Goal: Use online tool/utility: Utilize a website feature to perform a specific function

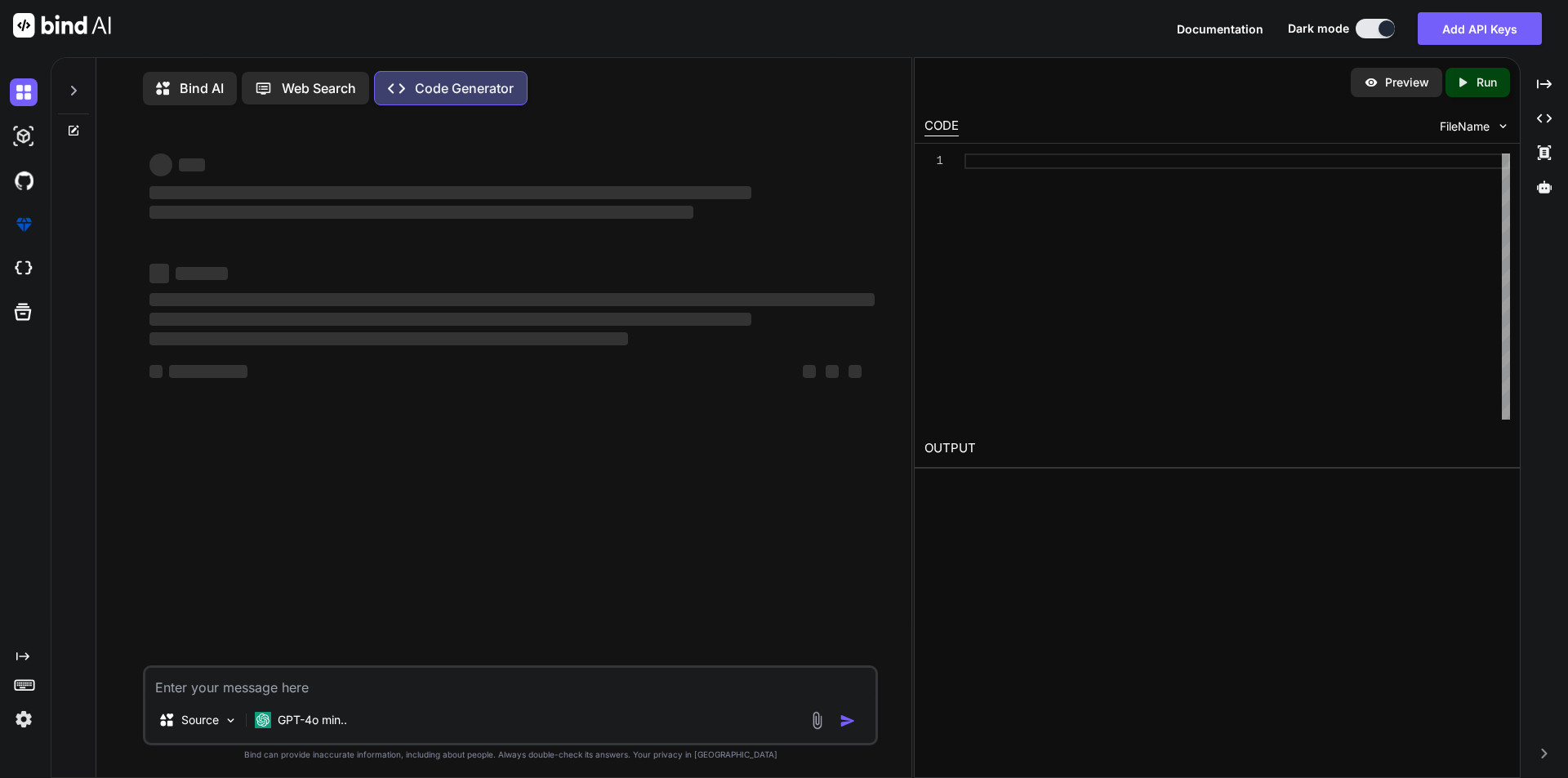
click at [213, 692] on textarea at bounding box center [510, 683] width 730 height 29
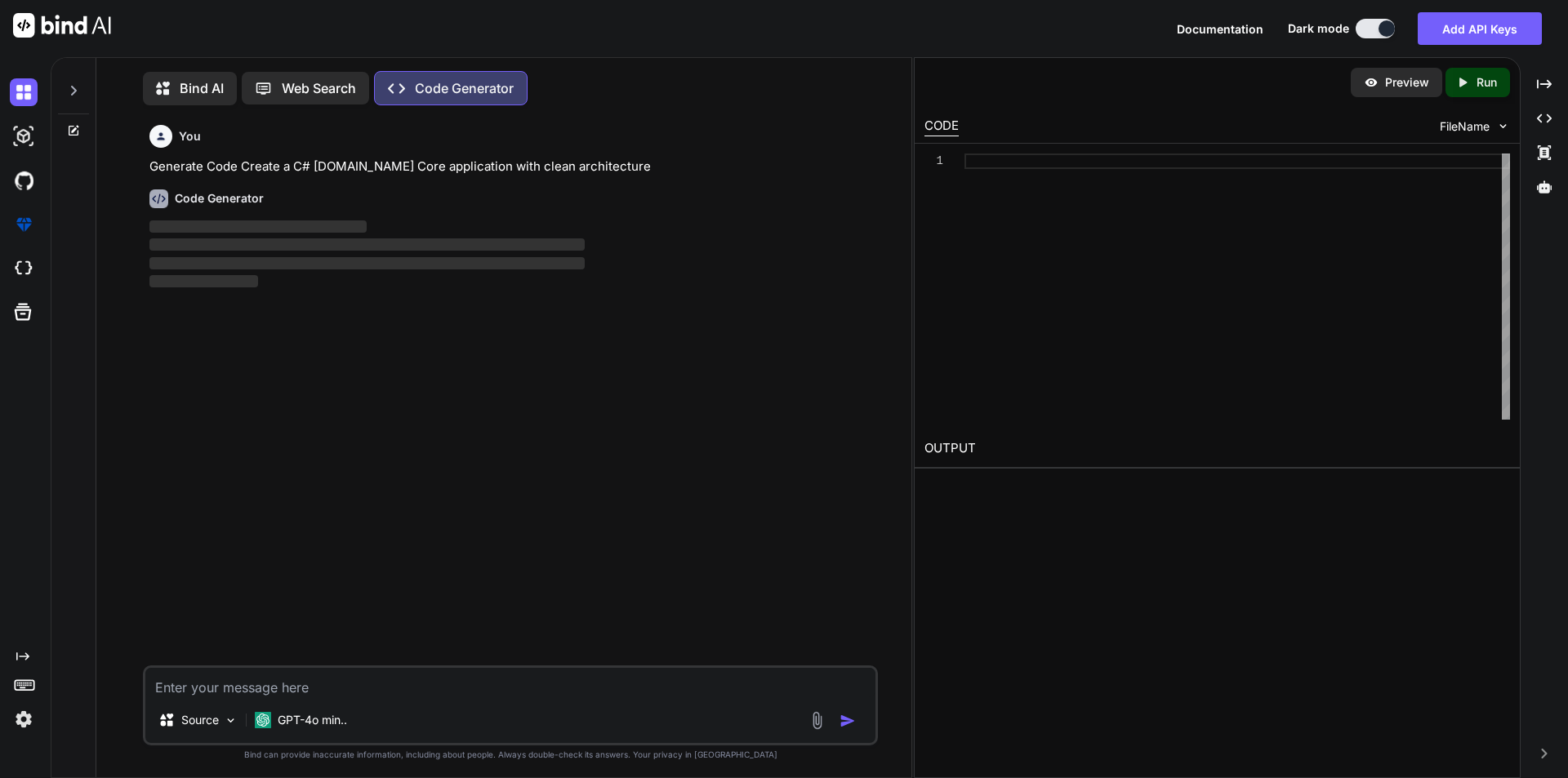
scroll to position [7, 0]
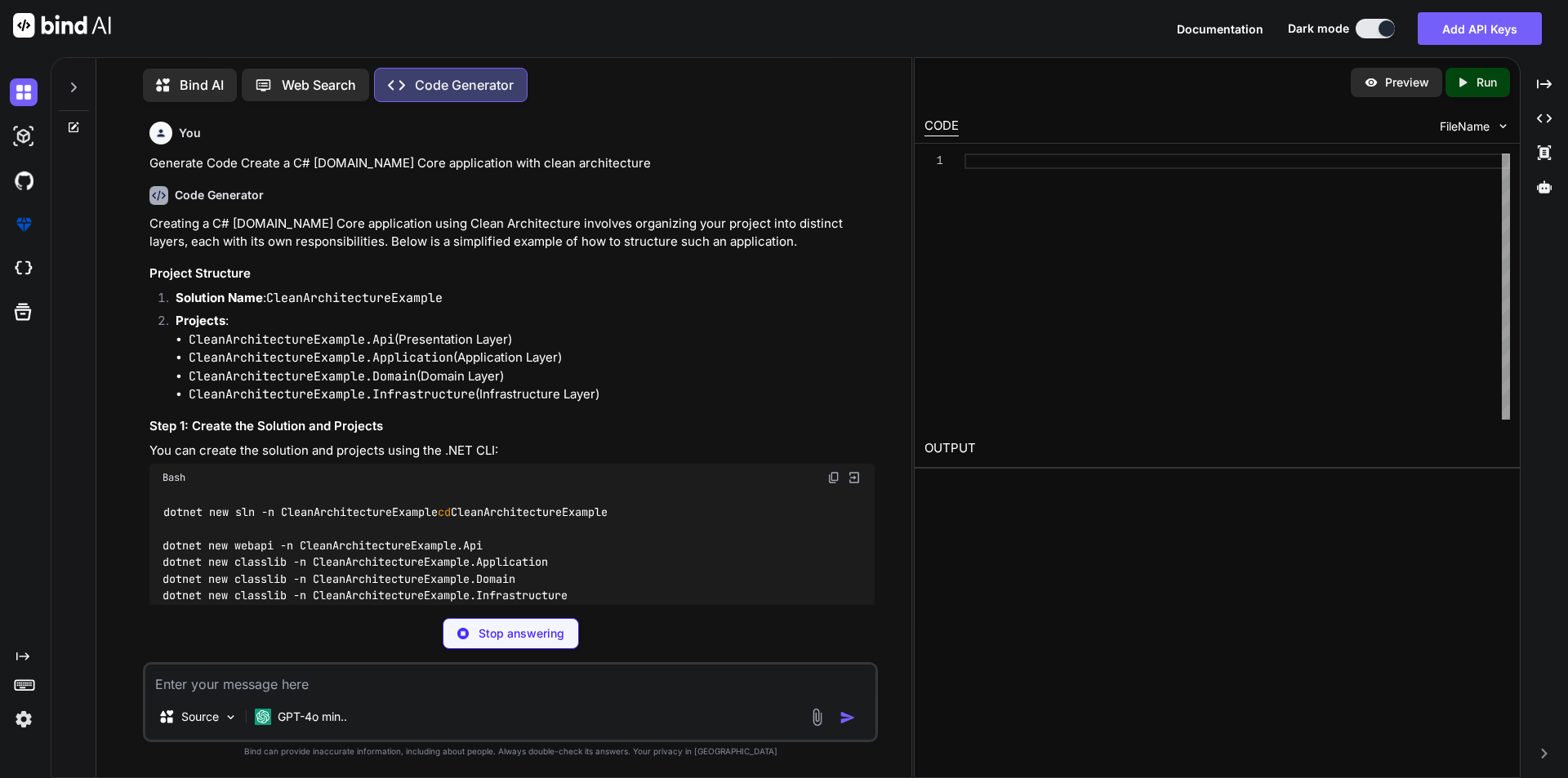
click at [208, 691] on textarea at bounding box center [510, 679] width 730 height 29
type textarea "x"
type textarea "Hi [PERSON_NAME], We don’t have any reset product button for the replacement or…"
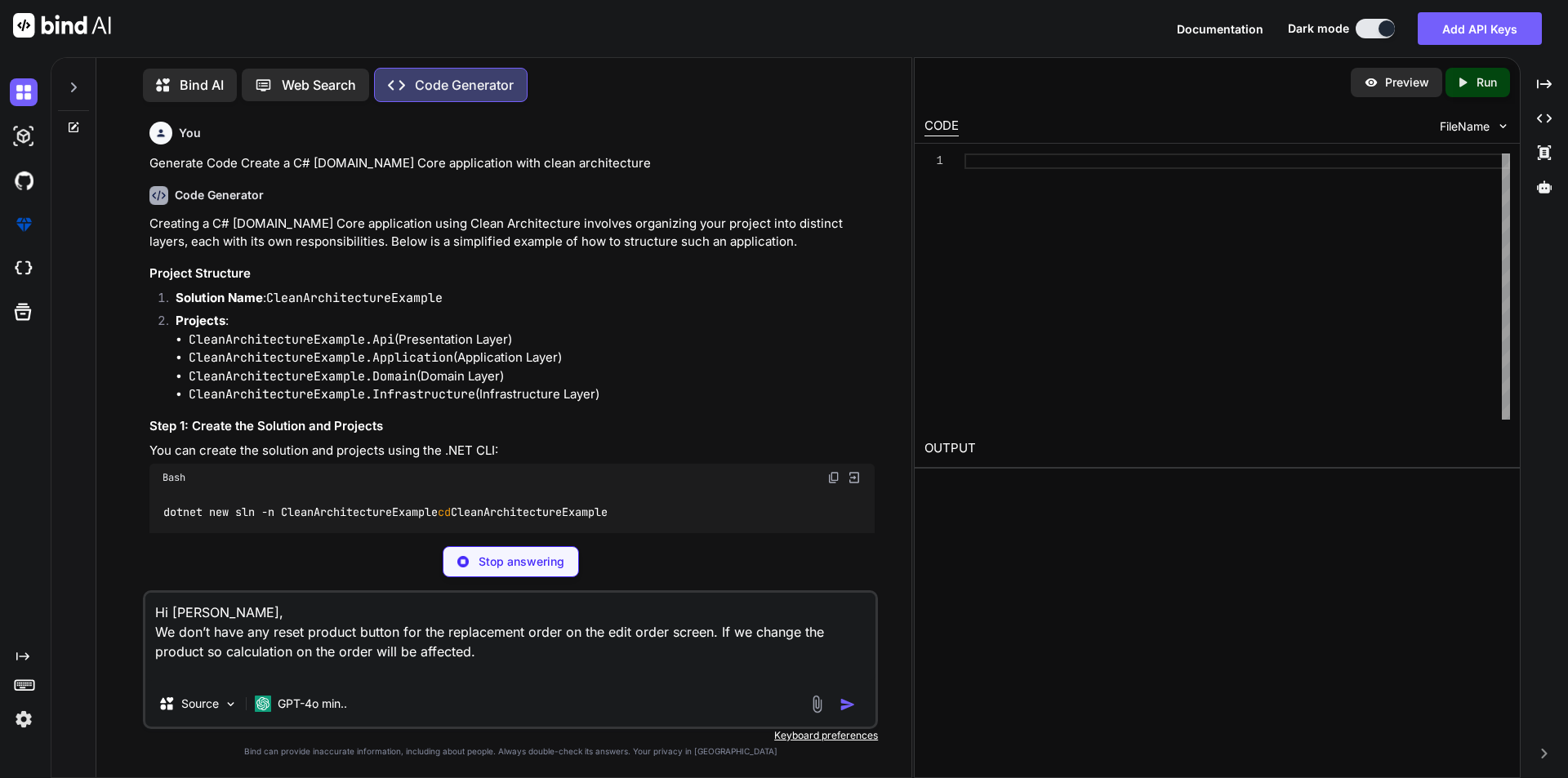
type textarea "x"
type textarea "Hi [PERSON_NAME], We don’t have any reset product button for the replacement or…"
type textarea "x"
type textarea "Application.csproj dotnet sln add CleanArchitectureExample.Domain/CleanArchitec…"
type textarea "x"
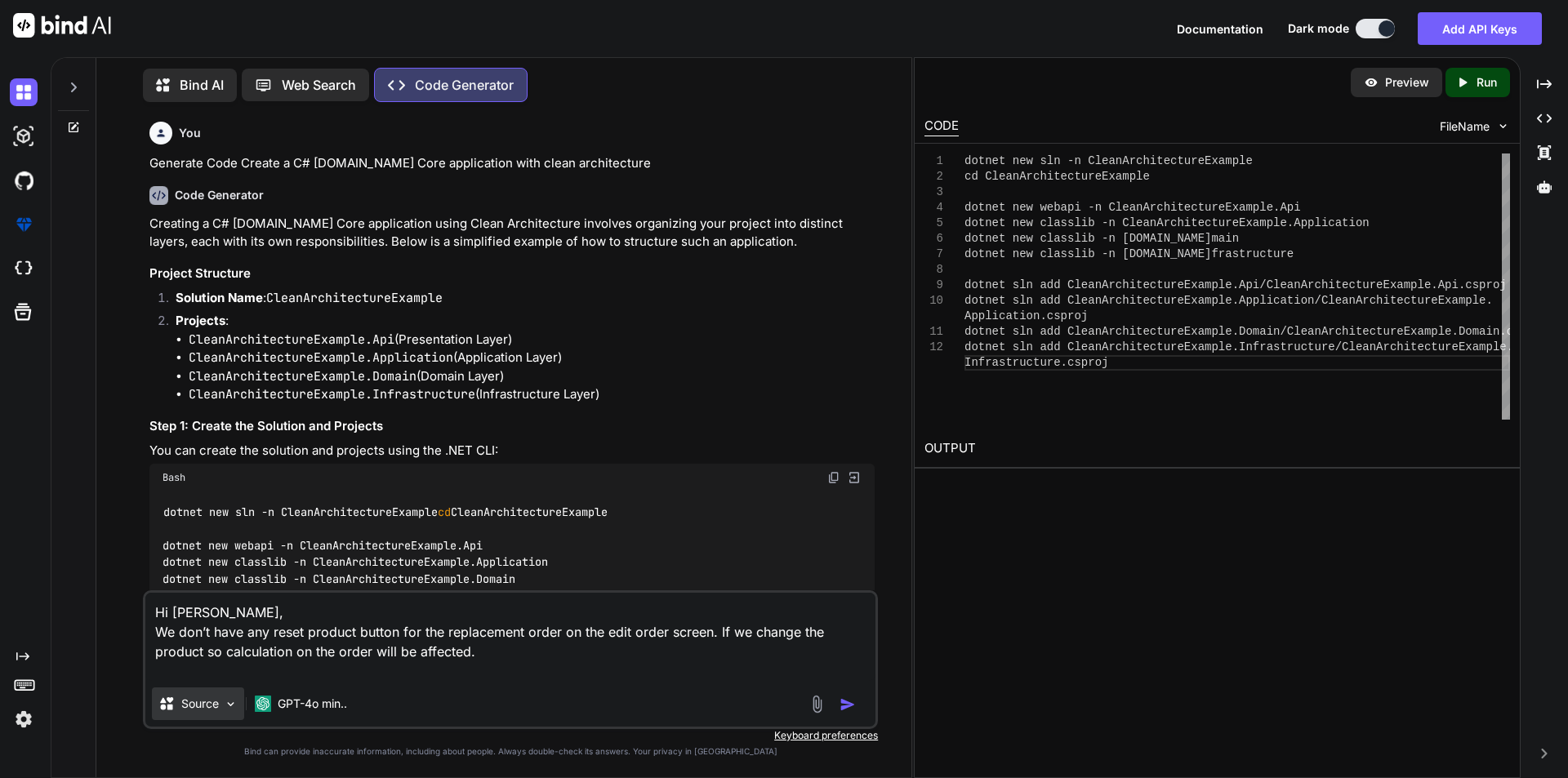
type textarea "Hi [PERSON_NAME], We don’t have any reset product button for the replacement or…"
type textarea "x"
type textarea "Hi [PERSON_NAME], We don’t have any reset product button for the replacement or…"
type textarea "x"
type textarea "Hi [PERSON_NAME], We don’t have any reset product button for the replacement or…"
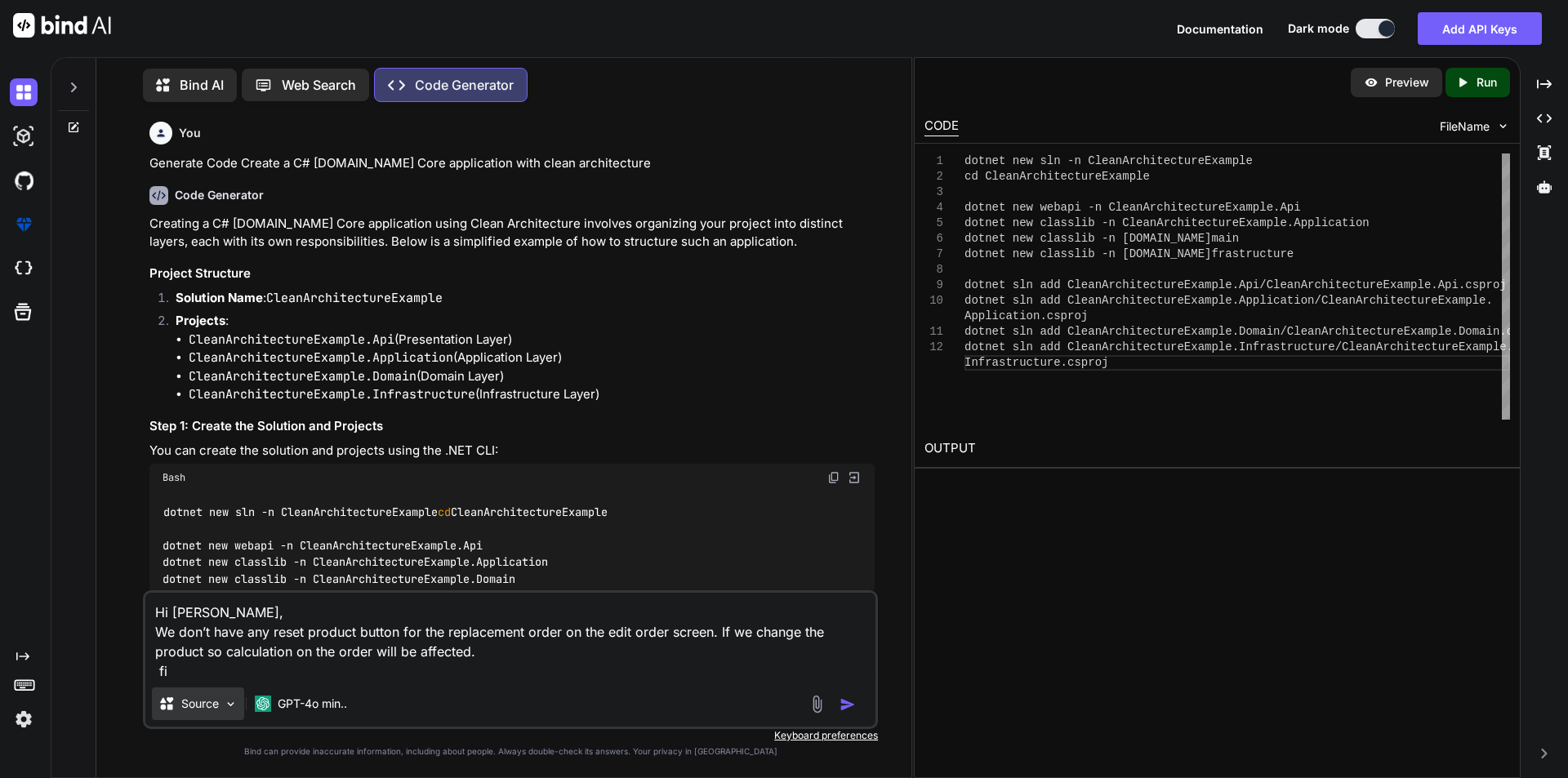
type textarea "x"
type textarea "Hi [PERSON_NAME], We don’t have any reset product button for the replacement or…"
type textarea "x"
type textarea "Hi [PERSON_NAME], We don’t have any reset product button for the replacement or…"
type textarea "x"
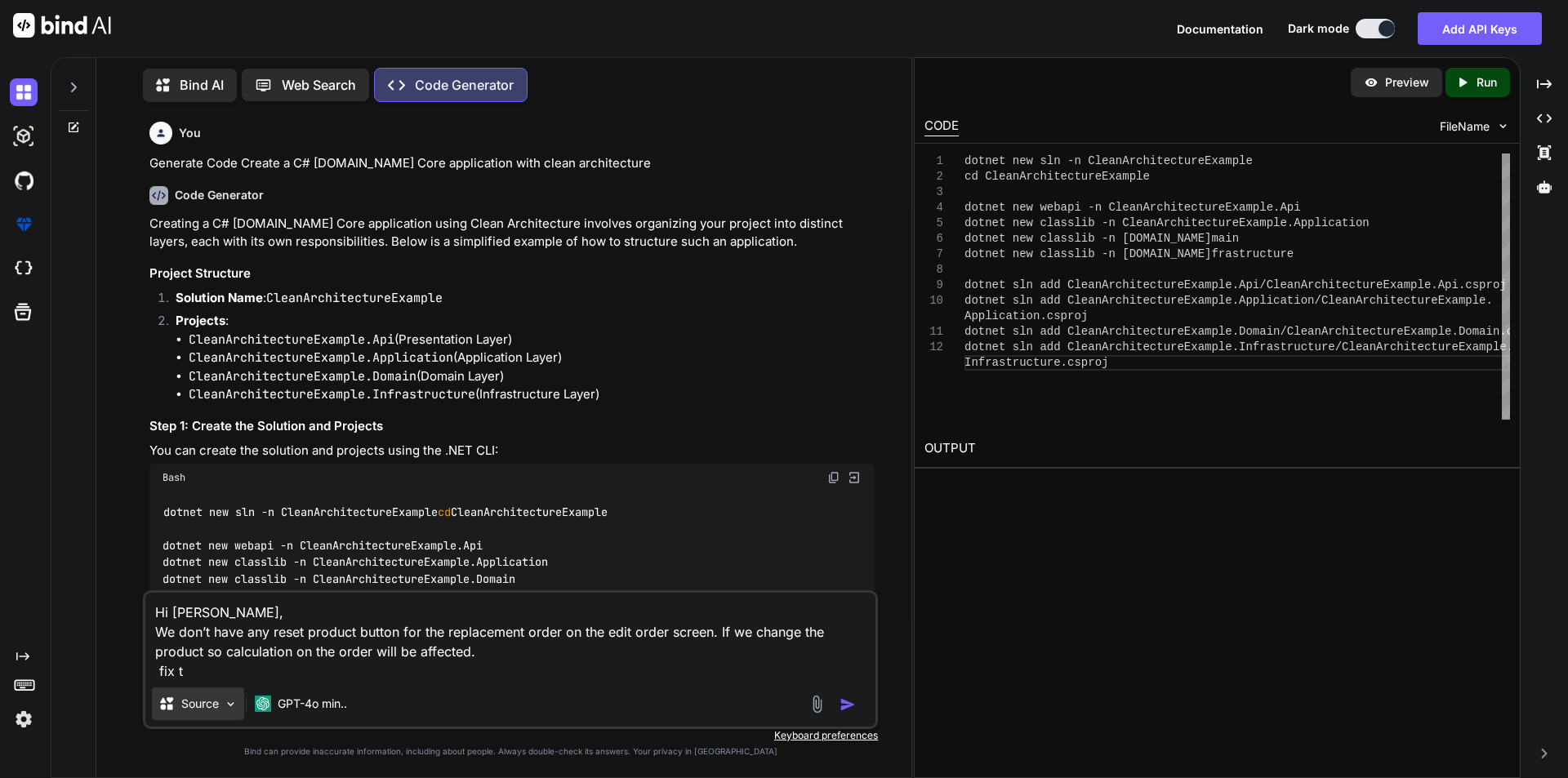
type textarea "Hi [PERSON_NAME], We don’t have any reset product button for the replacement or…"
type textarea "x"
type textarea "Hi [PERSON_NAME], We don’t have any reset product button for the replacement or…"
type textarea "x"
type textarea "Hi [PERSON_NAME], We don’t have any reset product button for the replacement or…"
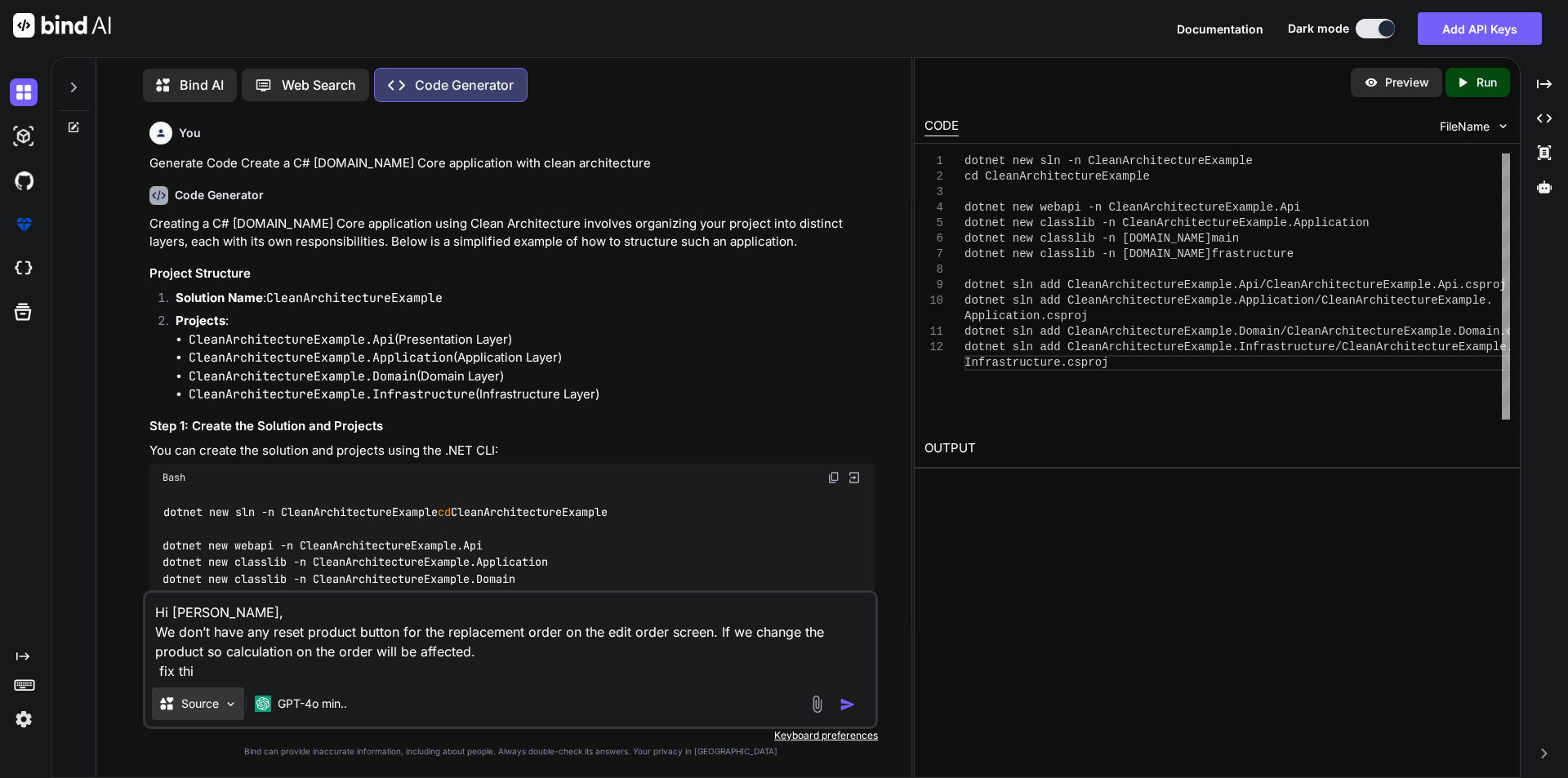
type textarea "x"
type textarea "Hi [PERSON_NAME], We don’t have any reset product button for the replacement or…"
type textarea "x"
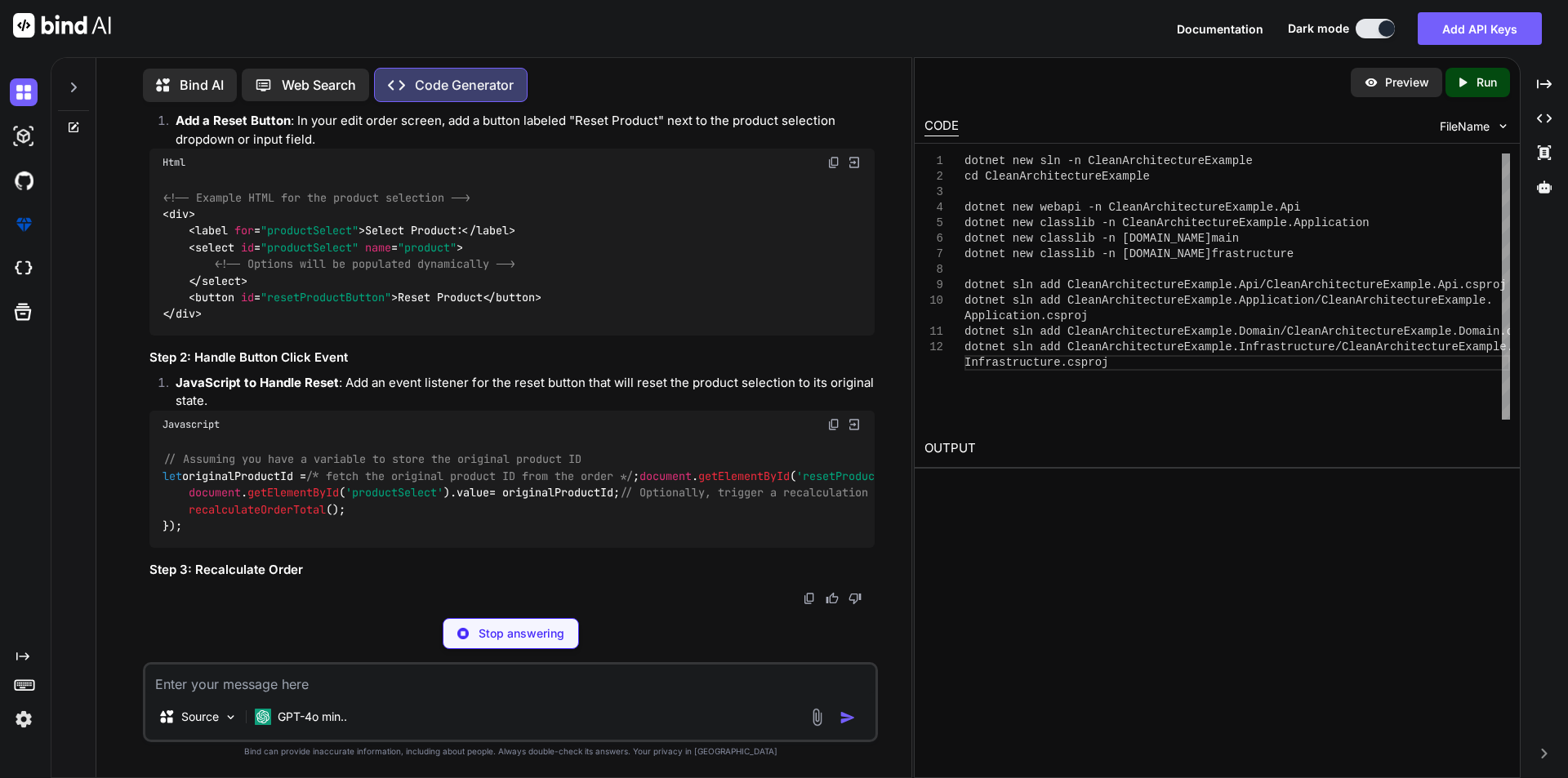
scroll to position [4450, 0]
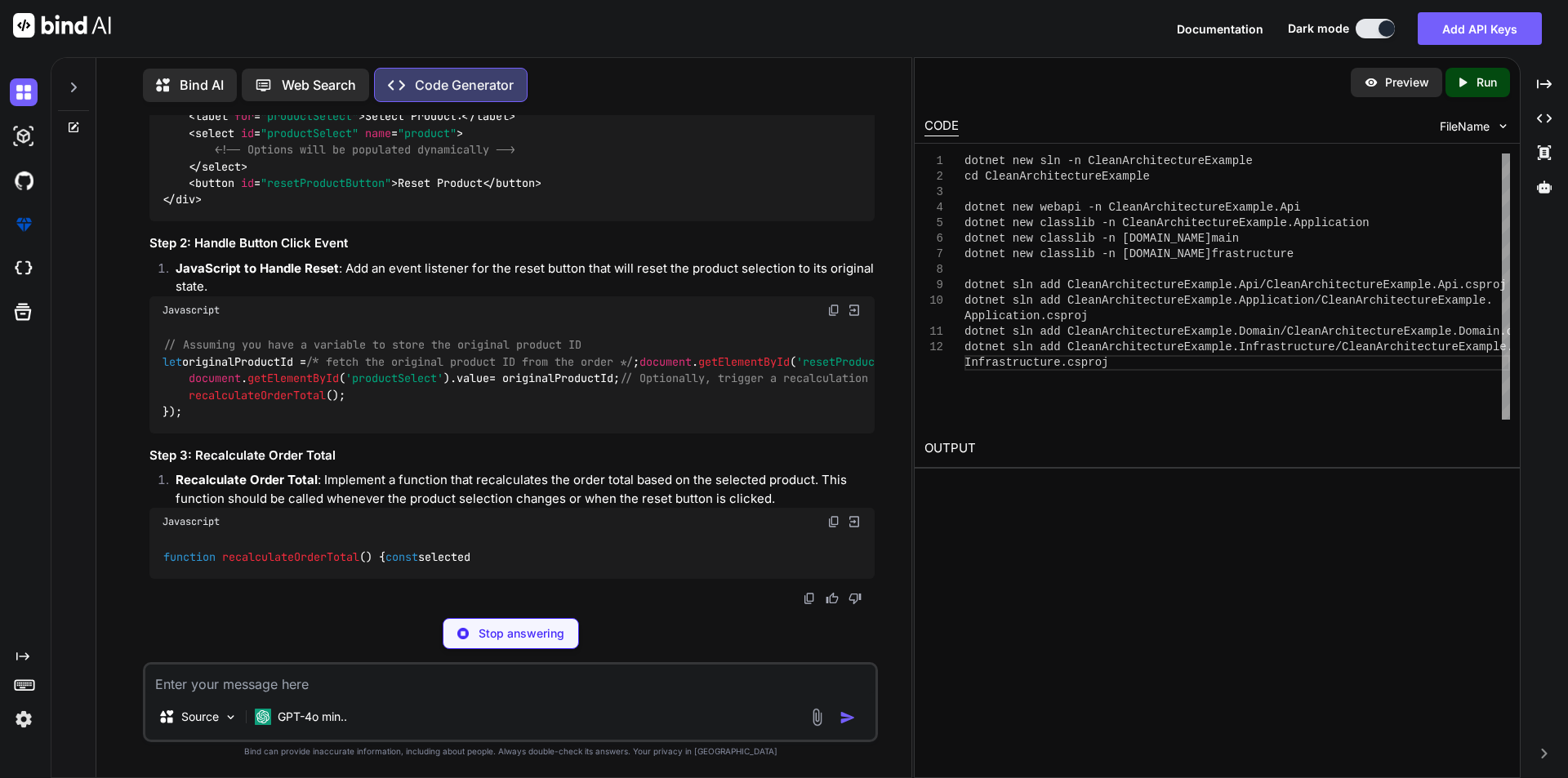
click at [39, 81] on div at bounding box center [27, 93] width 35 height 28
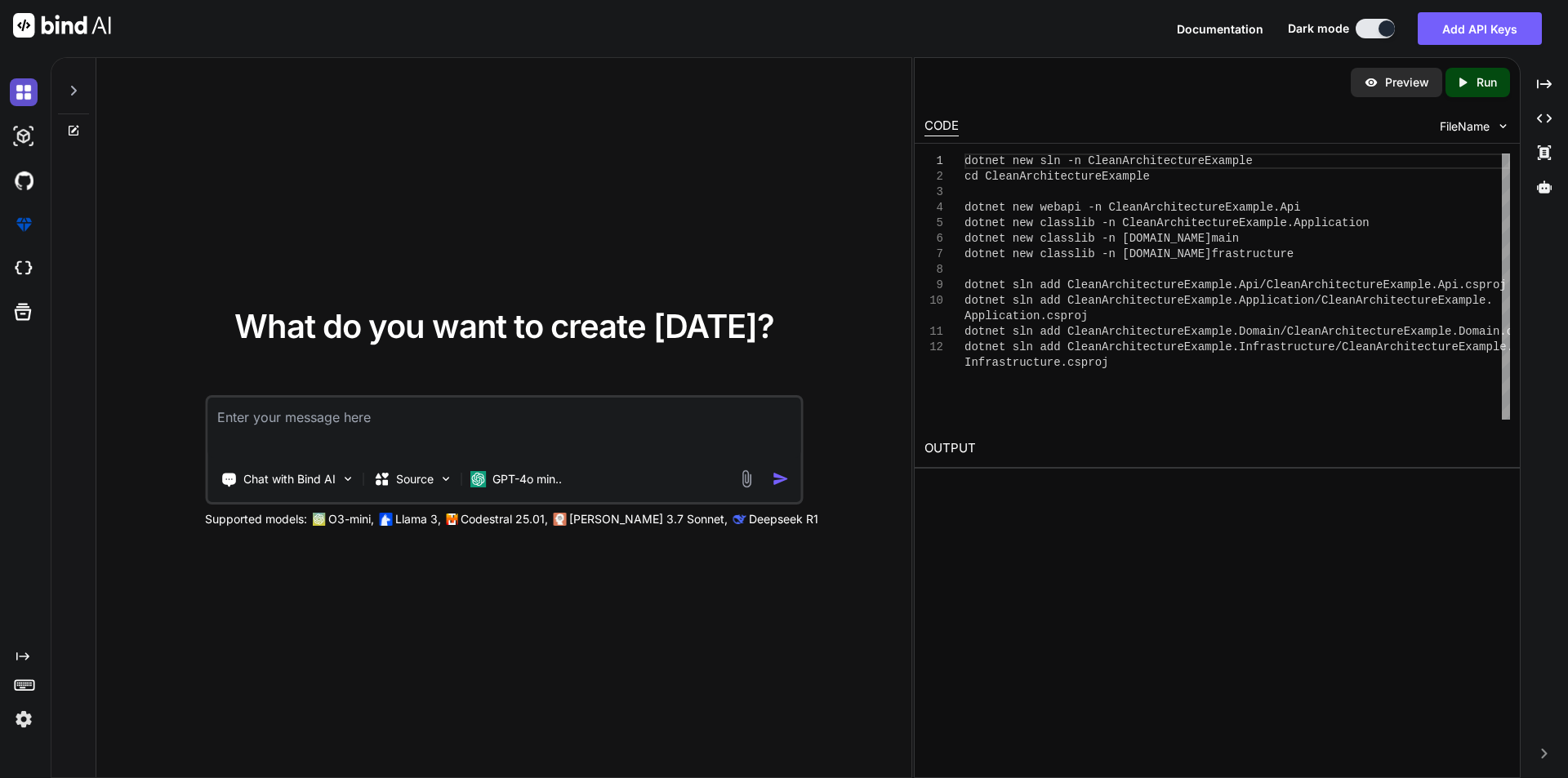
click at [36, 83] on img at bounding box center [23, 93] width 28 height 28
click at [258, 427] on textarea at bounding box center [503, 428] width 593 height 61
paste textarea "Hi [PERSON_NAME], We don’t have any reset product button for the replacement or…"
type textarea "x"
type textarea "Hi [PERSON_NAME], We don’t have any reset product button for the replacement or…"
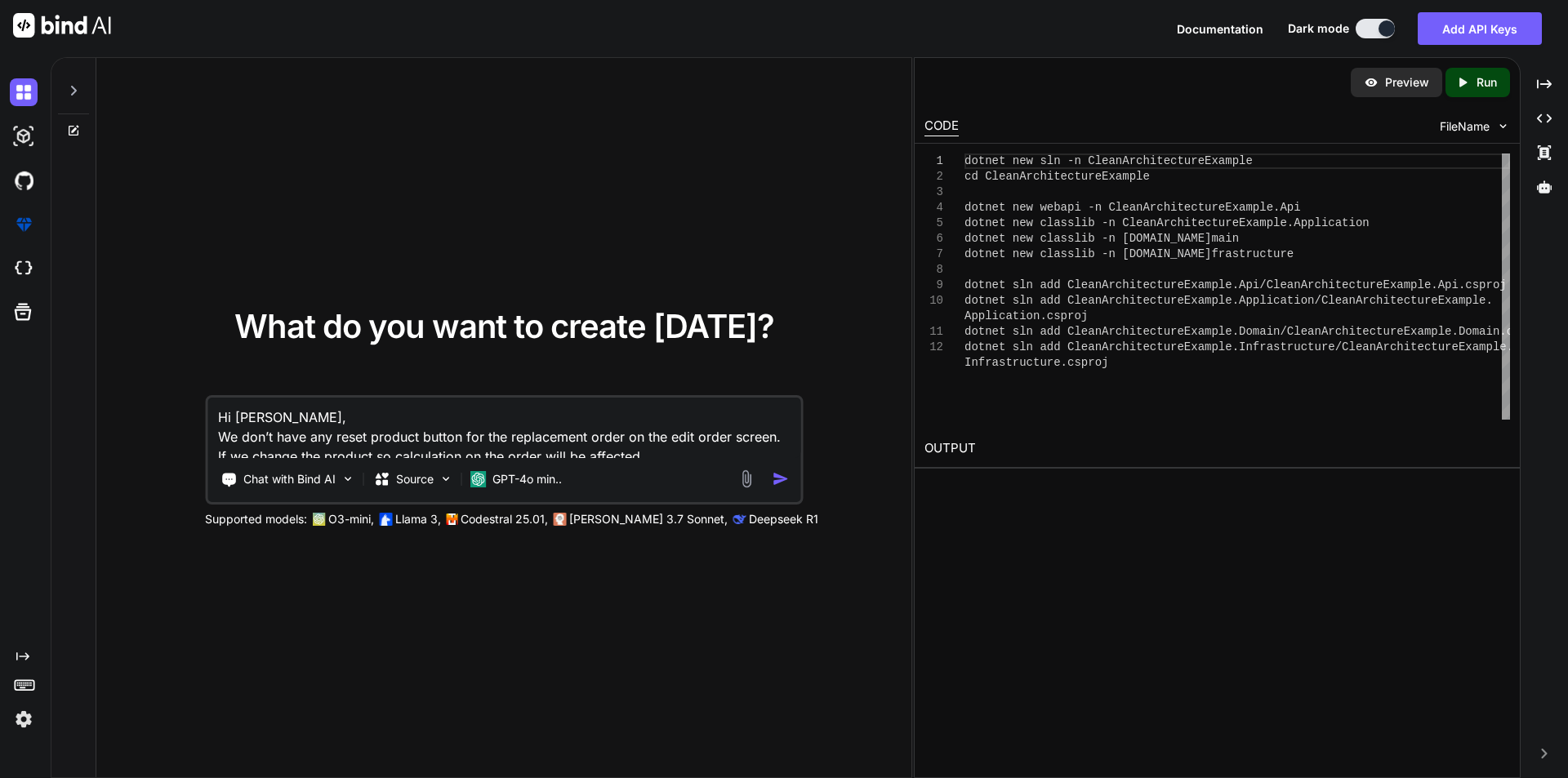
type textarea "x"
type textarea "Hi [PERSON_NAME], We don’t have any reset product button for the replacement or…"
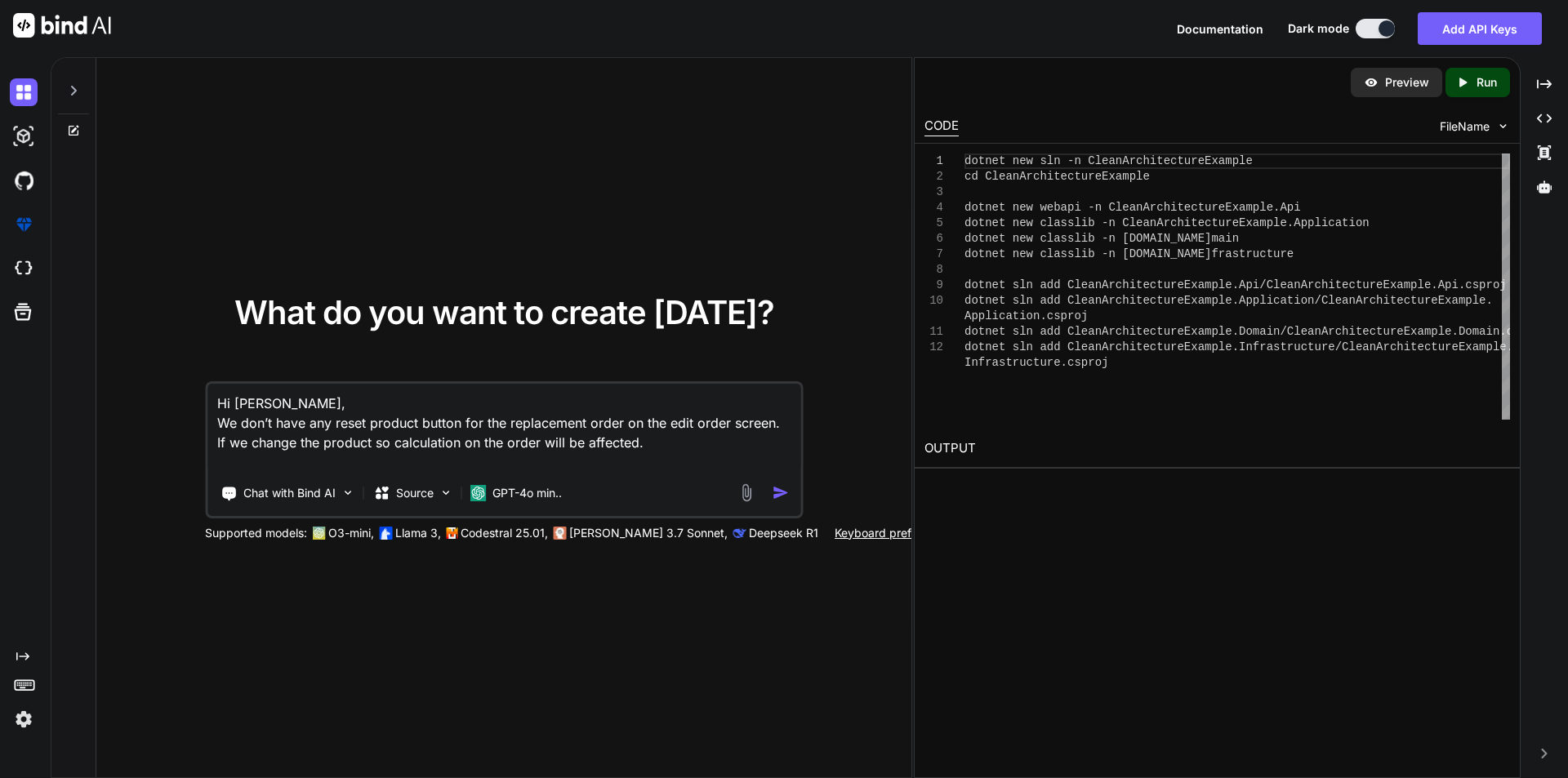
type textarea "x"
type textarea "Hi [PERSON_NAME], We don’t have any reset product button for the replacement or…"
type textarea "x"
type textarea "Hi [PERSON_NAME], We don’t have any reset product button for the replacement or…"
type textarea "x"
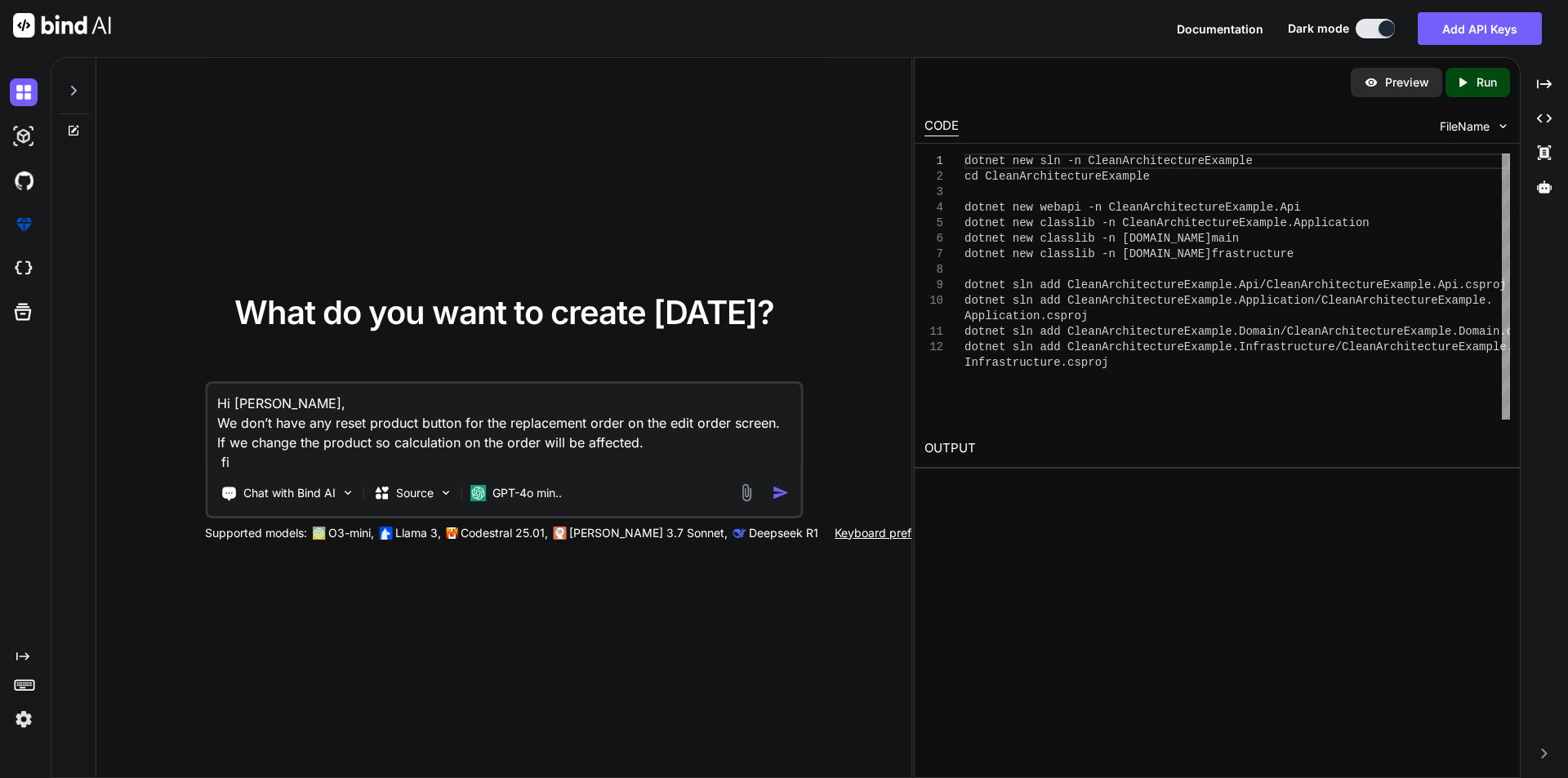
type textarea "Hi [PERSON_NAME], We don’t have any reset product button for the replacement or…"
type textarea "x"
type textarea "Hi [PERSON_NAME], We don’t have any reset product button for the replacement or…"
type textarea "x"
type textarea "Hi [PERSON_NAME], We don’t have any reset product button for the replacement or…"
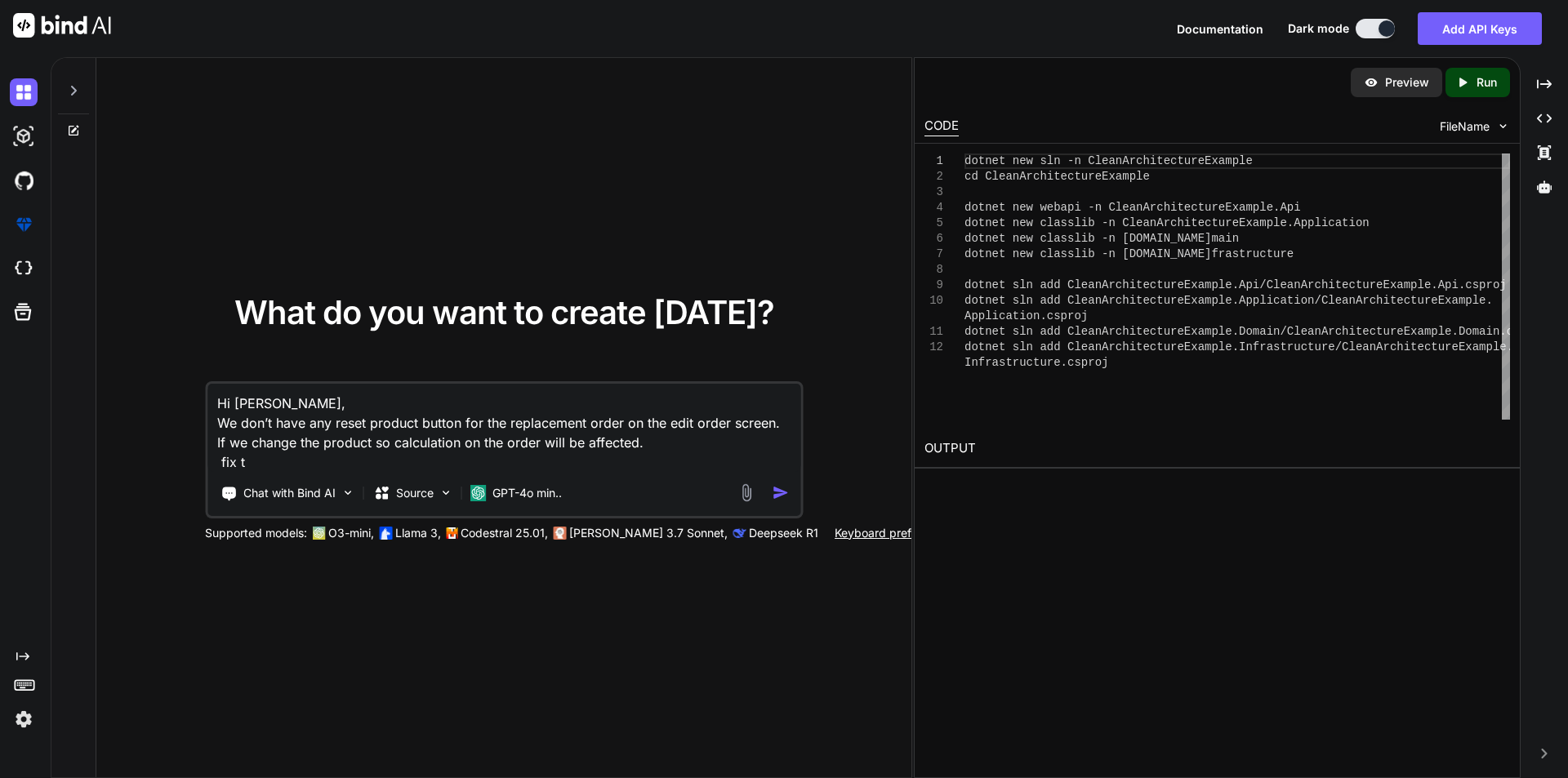
type textarea "x"
type textarea "Hi [PERSON_NAME], We don’t have any reset product button for the replacement or…"
type textarea "x"
type textarea "Hi [PERSON_NAME], We don’t have any reset product button for the replacement or…"
type textarea "x"
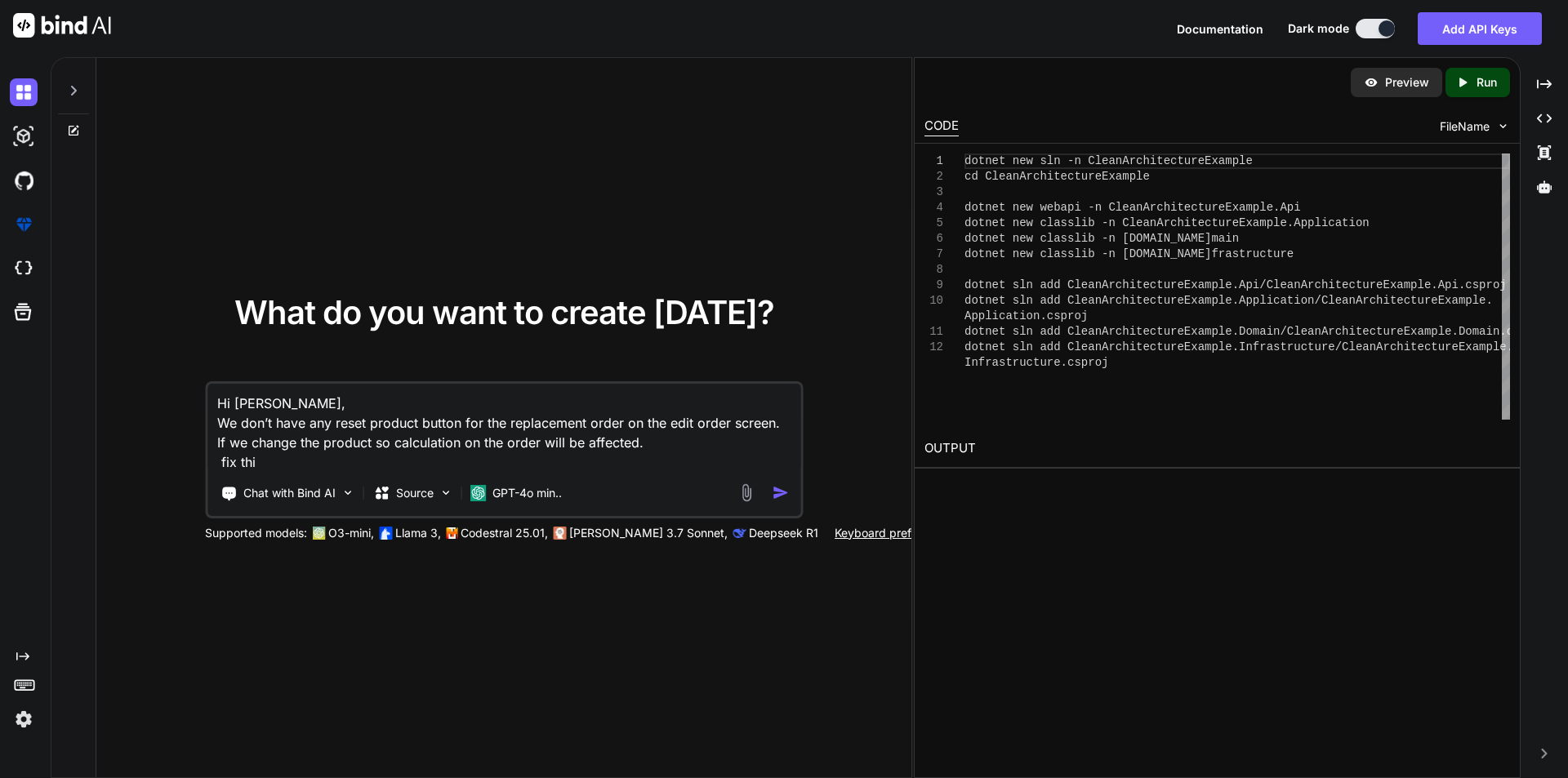
type textarea "Hi [PERSON_NAME], We don’t have any reset product button for the replacement or…"
type textarea "x"
type textarea "Hi [PERSON_NAME], We don’t have any reset product button for the replacement or…"
type textarea "x"
type textarea "Hi [PERSON_NAME], We don’t have any reset product button for the replacement or…"
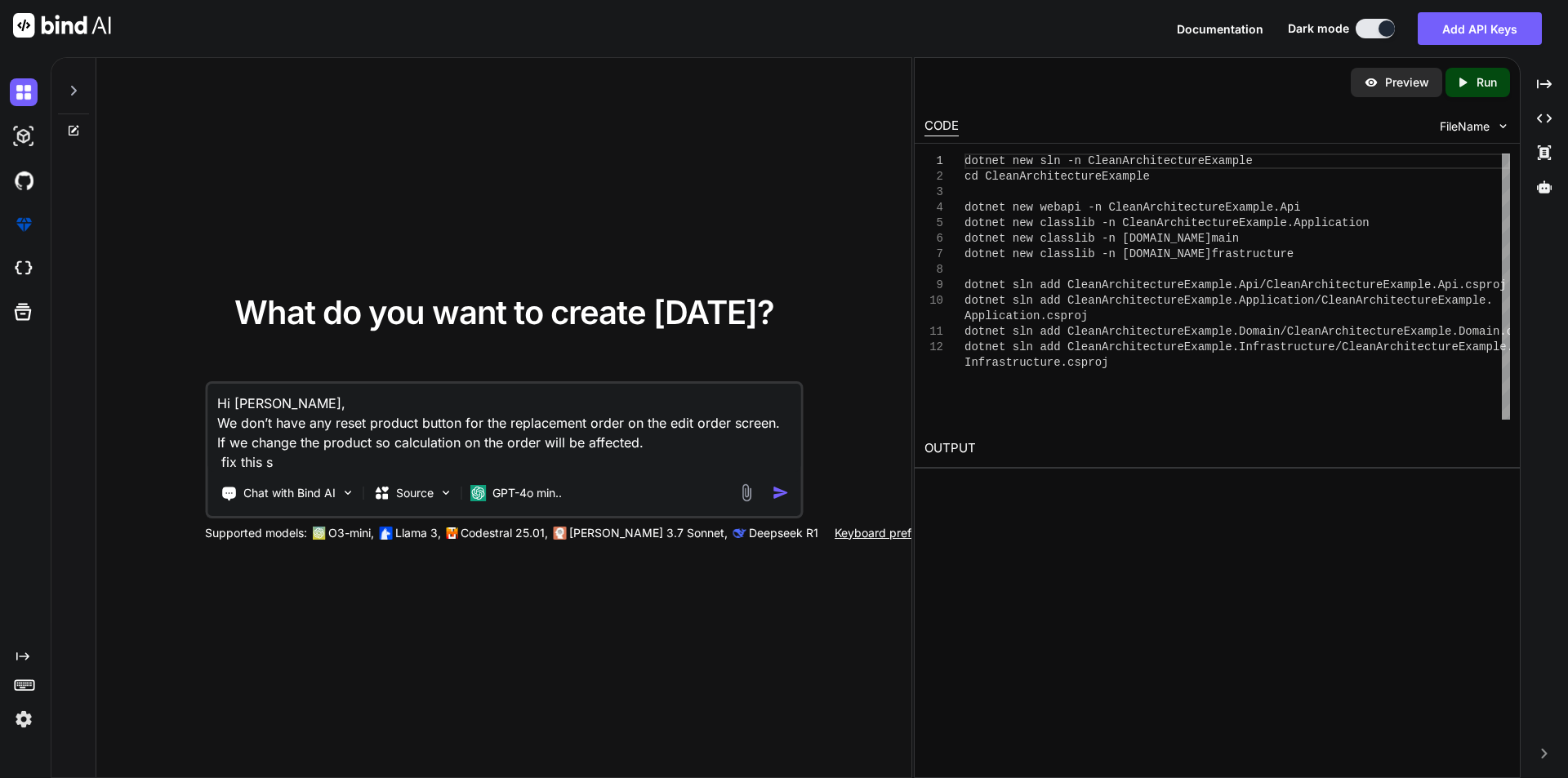
type textarea "x"
type textarea "Hi [PERSON_NAME], We don’t have any reset product button for the replacement or…"
type textarea "x"
type textarea "Hi [PERSON_NAME], We don’t have any reset product button for the replacement or…"
type textarea "x"
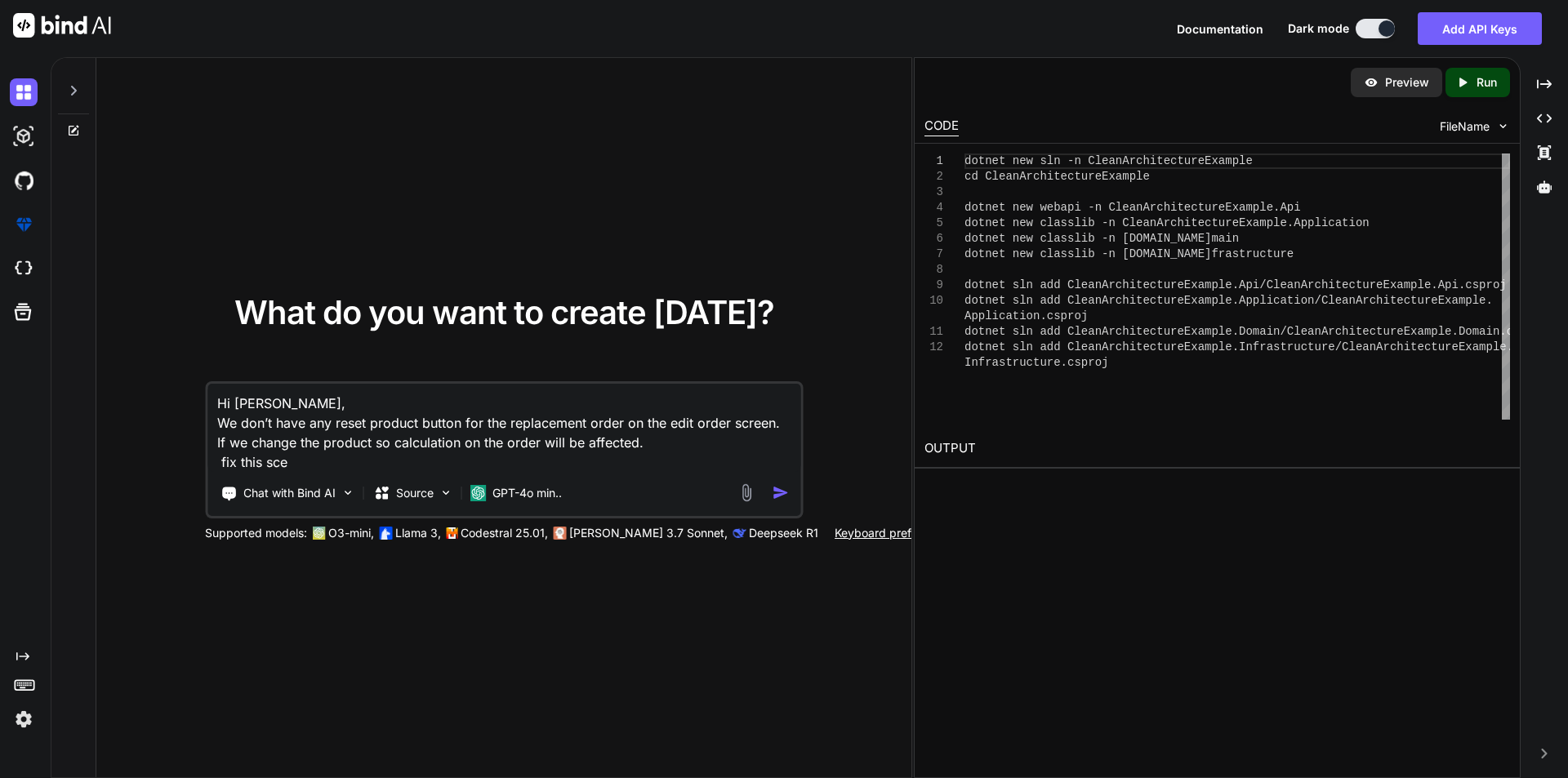
type textarea "Hi [PERSON_NAME], We don’t have any reset product button for the replacement or…"
type textarea "x"
type textarea "Hi [PERSON_NAME], We don’t have any reset product button for the replacement or…"
type textarea "x"
type textarea "Hi [PERSON_NAME], We don’t have any reset product button for the replacement or…"
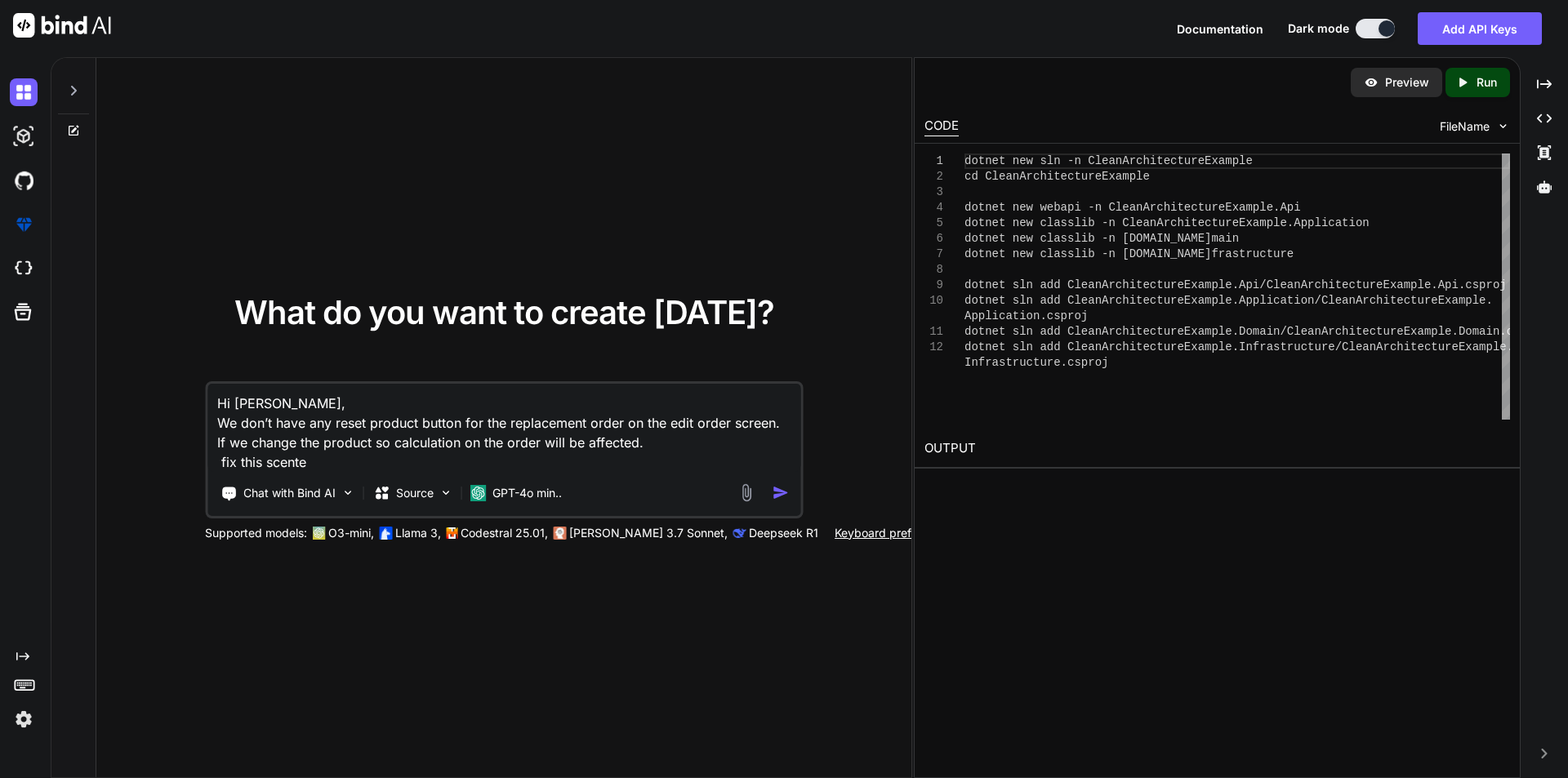
type textarea "x"
type textarea "Hi [PERSON_NAME], We don’t have any reset product button for the replacement or…"
type textarea "x"
type textarea "Hi [PERSON_NAME], We don’t have any reset product button for the replacement or…"
type textarea "x"
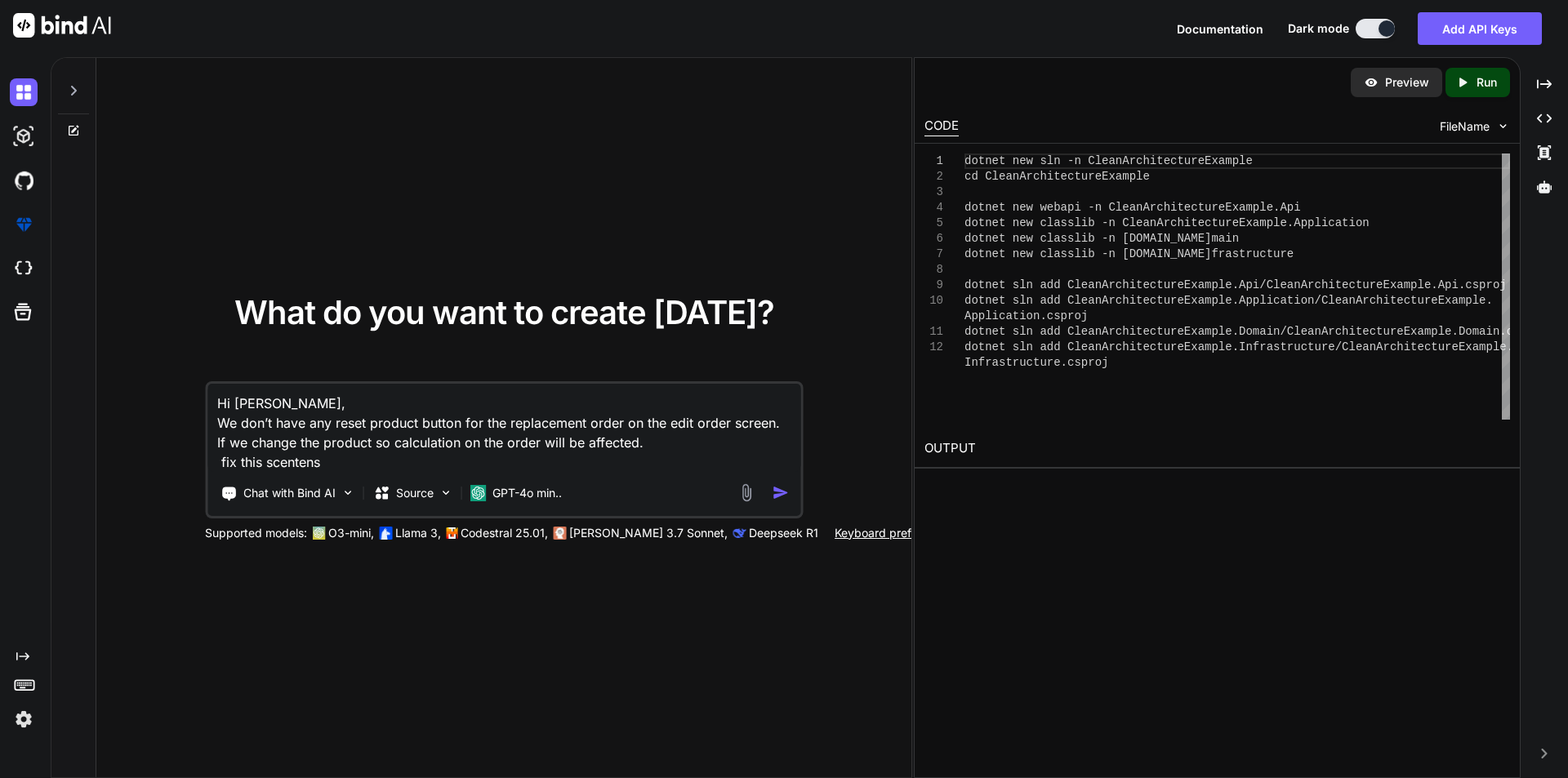
type textarea "Hi [PERSON_NAME], We don’t have any reset product button for the replacement or…"
type textarea "x"
type textarea "Hi [PERSON_NAME], We don’t have any reset product button for the replacement or…"
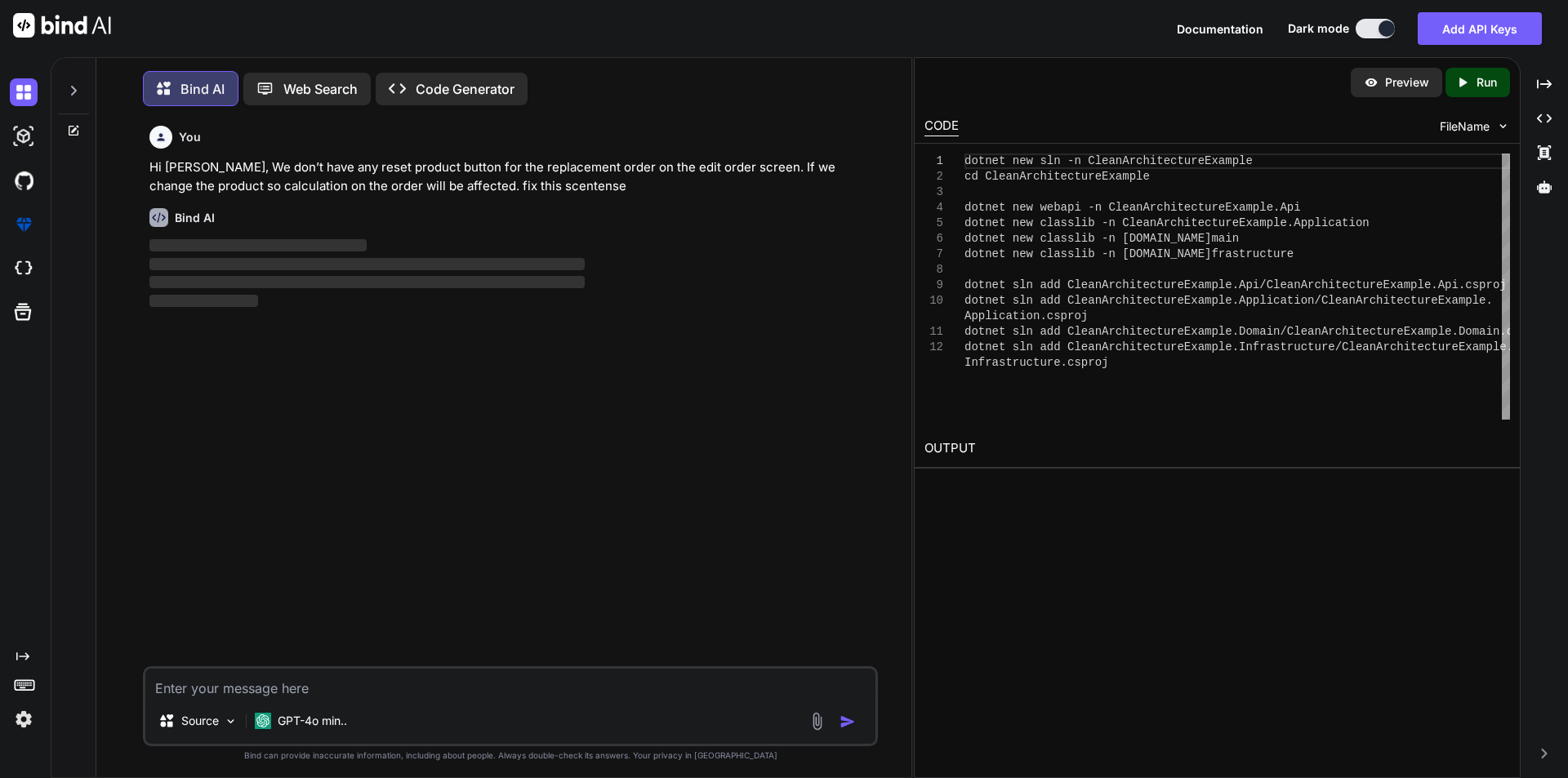
scroll to position [8, 0]
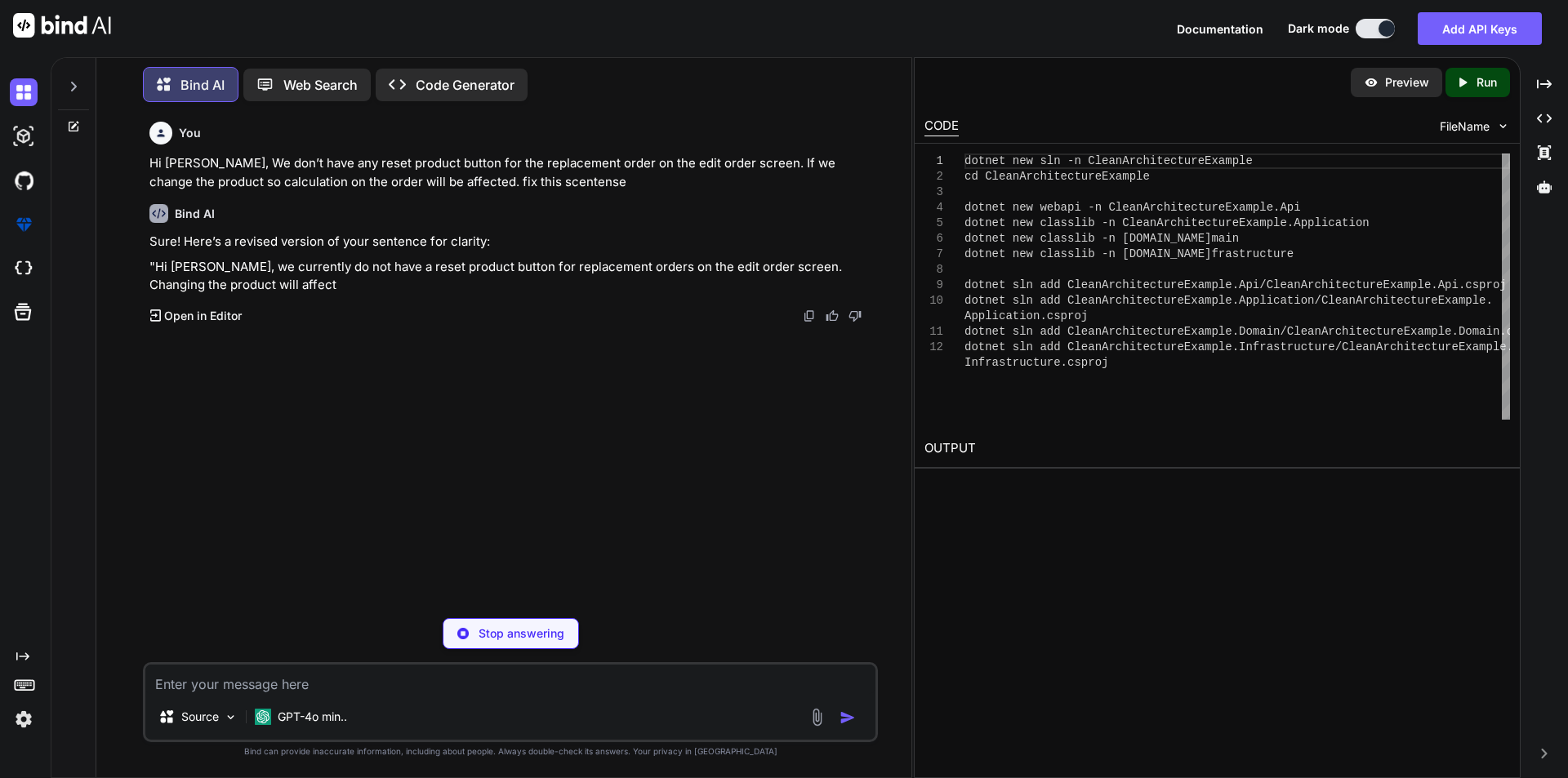
type textarea "x"
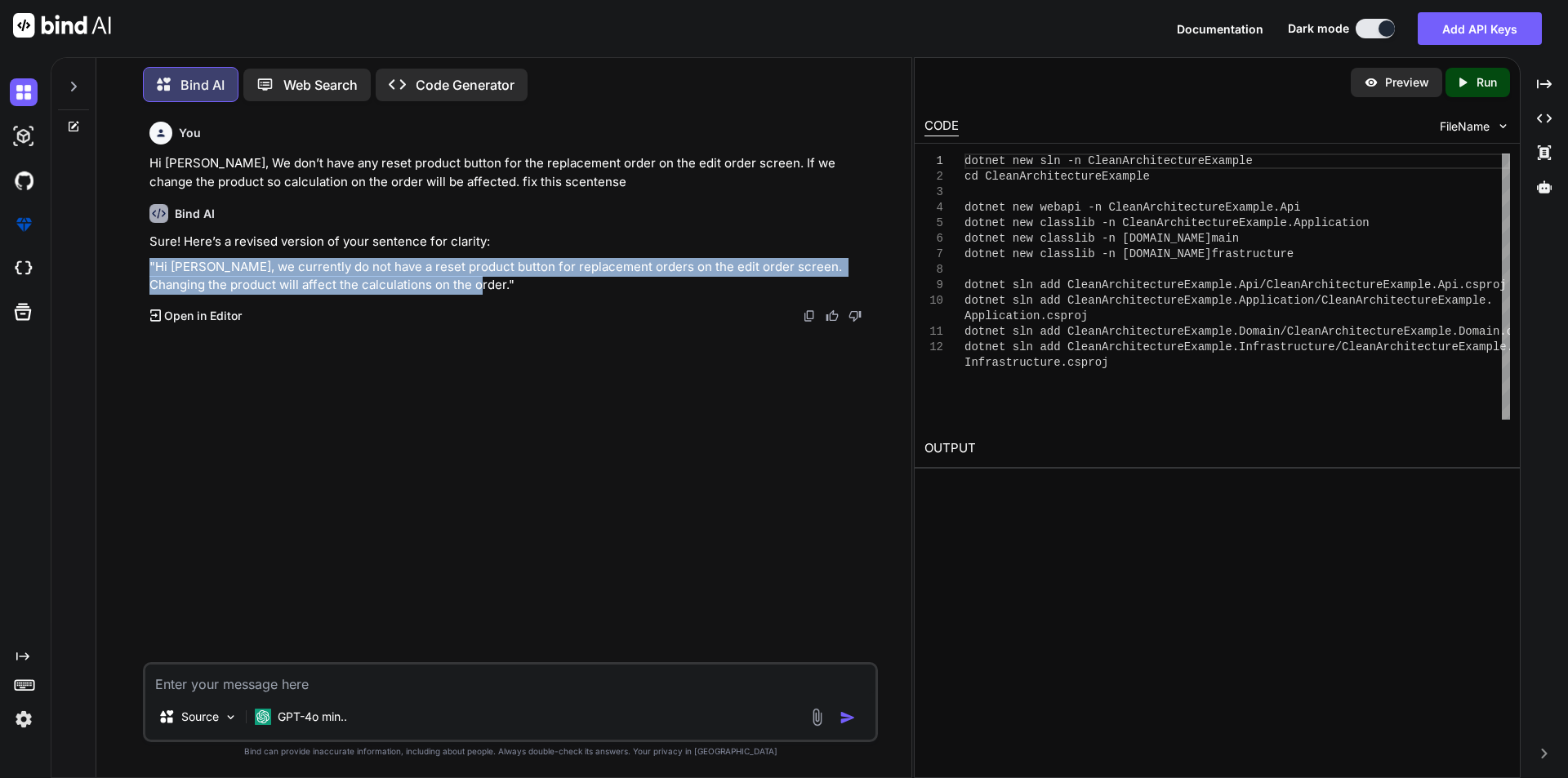
drag, startPoint x: 450, startPoint y: 291, endPoint x: 124, endPoint y: 274, distance: 326.4
click at [124, 274] on div "You Hi [PERSON_NAME], We don’t have any reset product button for the replacemen…" at bounding box center [510, 446] width 802 height 663
click at [153, 265] on p ""Hi [PERSON_NAME], we currently do not have a reset product button for replacem…" at bounding box center [512, 276] width 725 height 36
drag, startPoint x: 159, startPoint y: 263, endPoint x: 423, endPoint y: 286, distance: 265.0
click at [423, 286] on p ""Hi [PERSON_NAME], we currently do not have a reset product button for replacem…" at bounding box center [512, 276] width 725 height 36
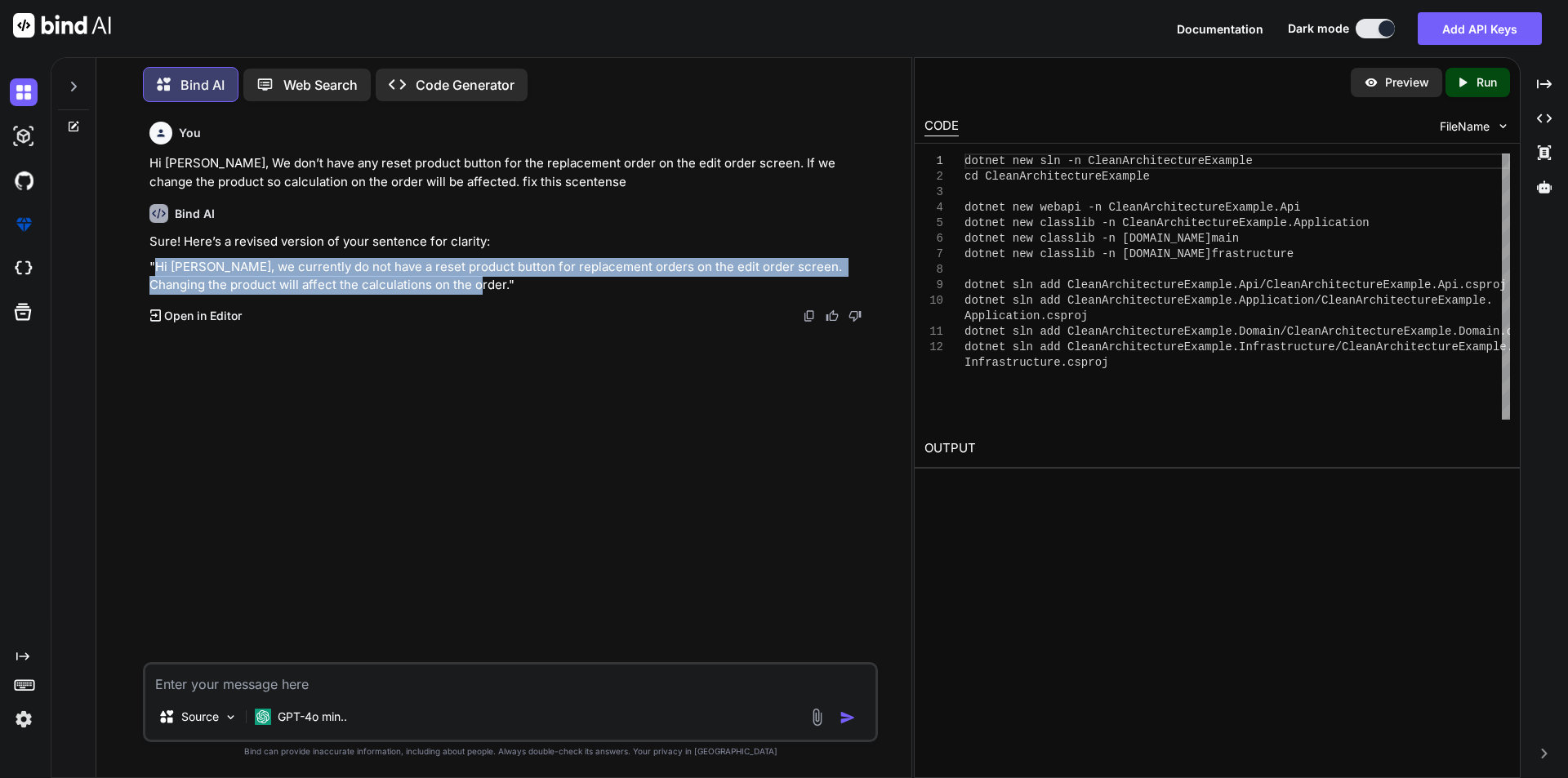
click at [446, 284] on p ""Hi [PERSON_NAME], we currently do not have a reset product button for replacem…" at bounding box center [512, 276] width 725 height 36
drag, startPoint x: 424, startPoint y: 288, endPoint x: 276, endPoint y: 276, distance: 148.5
click at [155, 256] on div "Sure! Here’s a revised version of your sentence for clarity: "Hi [PERSON_NAME],…" at bounding box center [512, 264] width 725 height 62
copy p "Hi [PERSON_NAME], we currently do not have a reset product button for replaceme…"
click at [227, 275] on p ""Hi [PERSON_NAME], we currently do not have a reset product button for replacem…" at bounding box center [512, 276] width 725 height 36
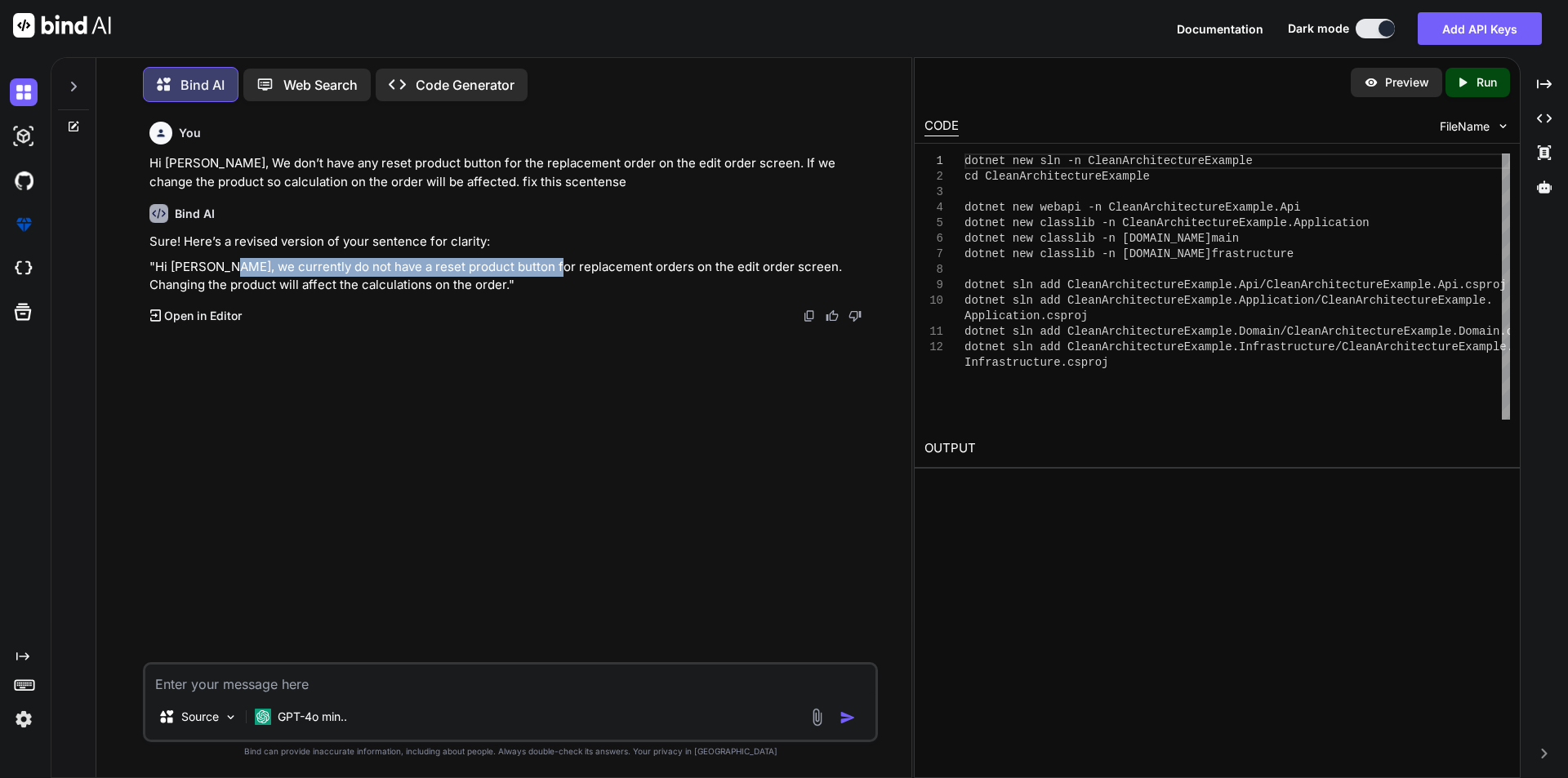
drag, startPoint x: 224, startPoint y: 270, endPoint x: 539, endPoint y: 268, distance: 315.0
click at [539, 268] on p ""Hi [PERSON_NAME], we currently do not have a reset product button for replacem…" at bounding box center [512, 276] width 725 height 36
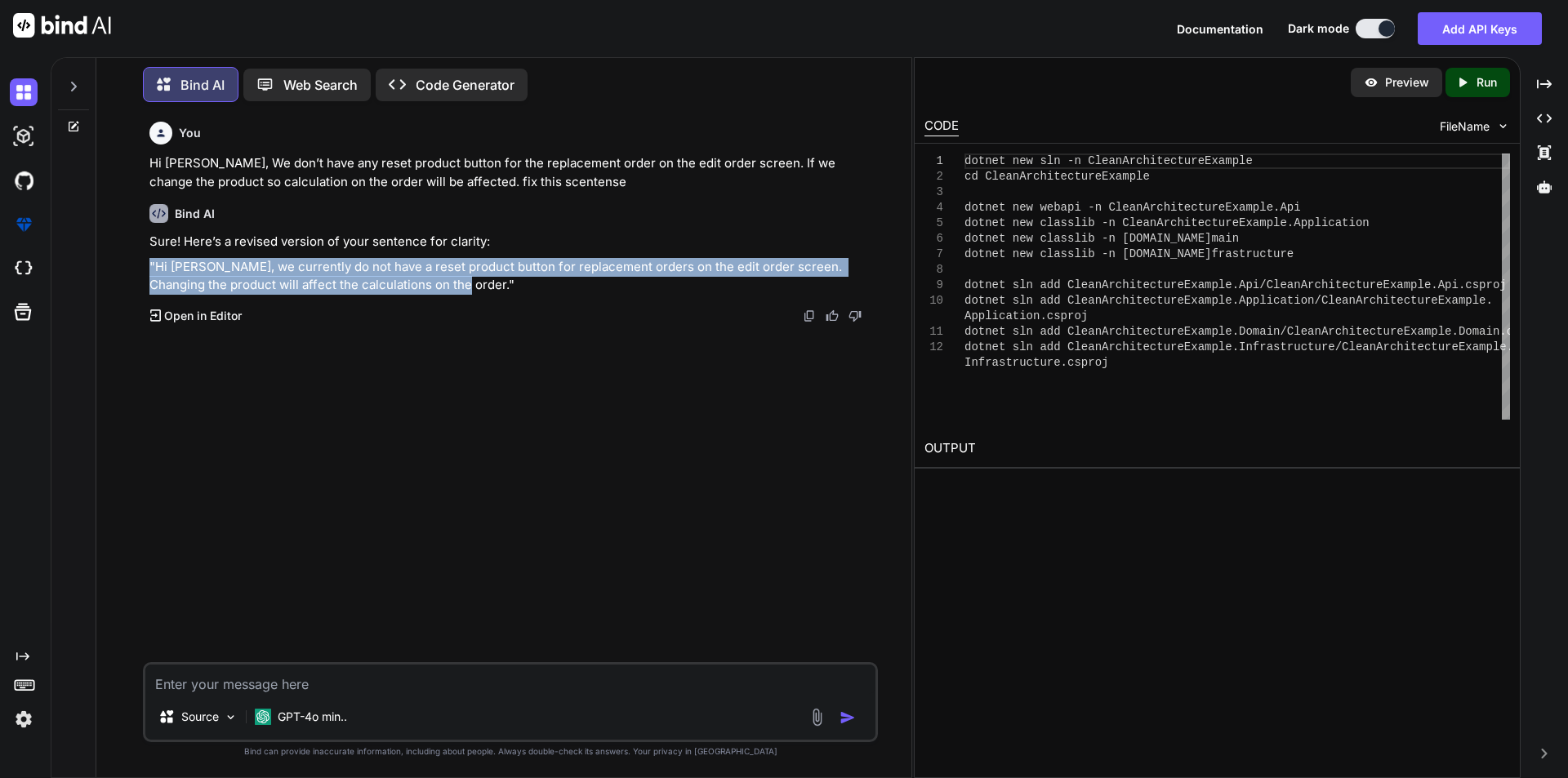
drag, startPoint x: 421, startPoint y: 289, endPoint x: 141, endPoint y: 271, distance: 280.6
click at [141, 271] on div "You Hi [PERSON_NAME], We don’t have any reset product button for the replacemen…" at bounding box center [510, 446] width 802 height 663
